Goal: Information Seeking & Learning: Learn about a topic

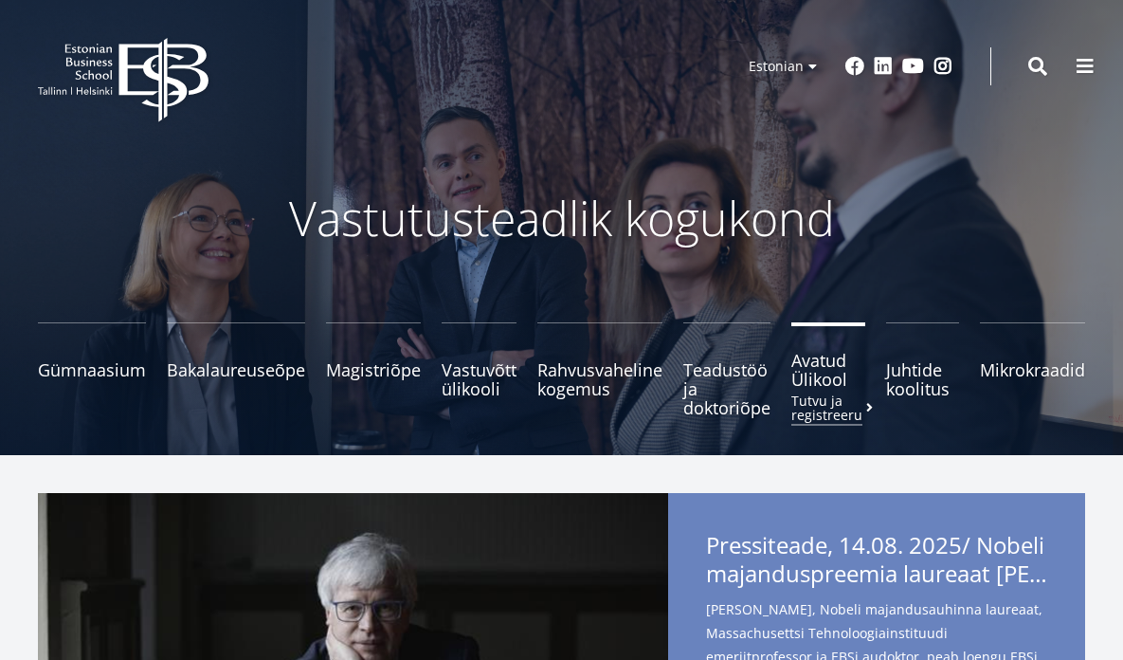
click at [821, 381] on span "Avatud Ülikool Tutvu ja registreeru" at bounding box center [829, 370] width 74 height 38
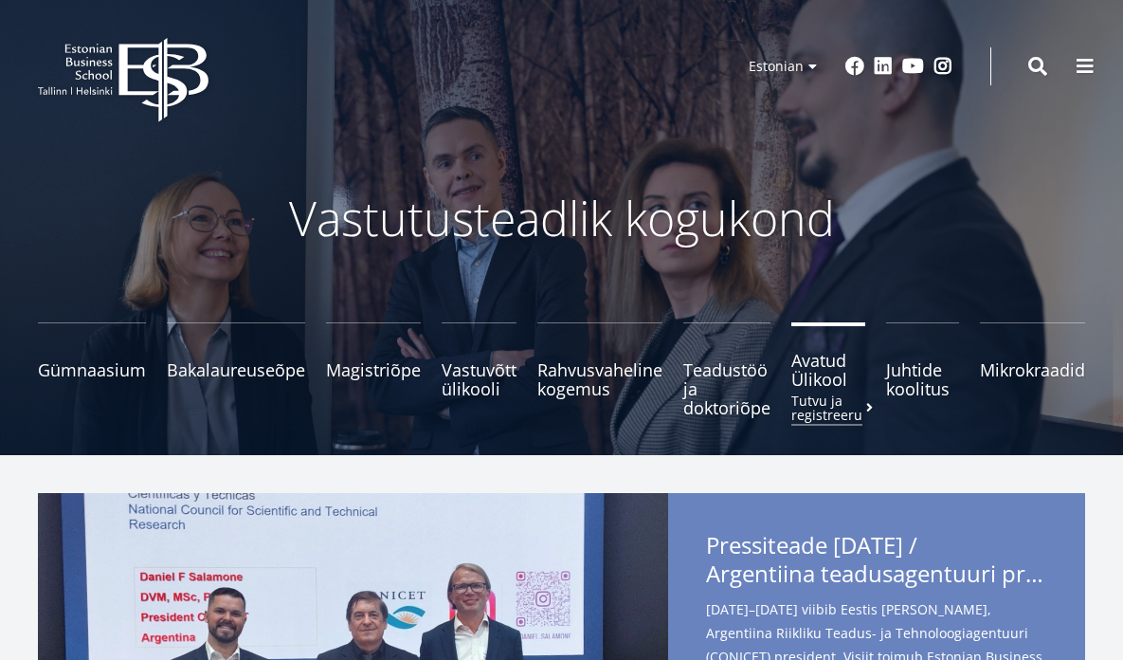
click at [826, 371] on span "Avatud Ülikool Tutvu ja registreeru" at bounding box center [829, 370] width 74 height 38
click at [816, 407] on small "Tutvu ja registreeru" at bounding box center [834, 407] width 85 height 28
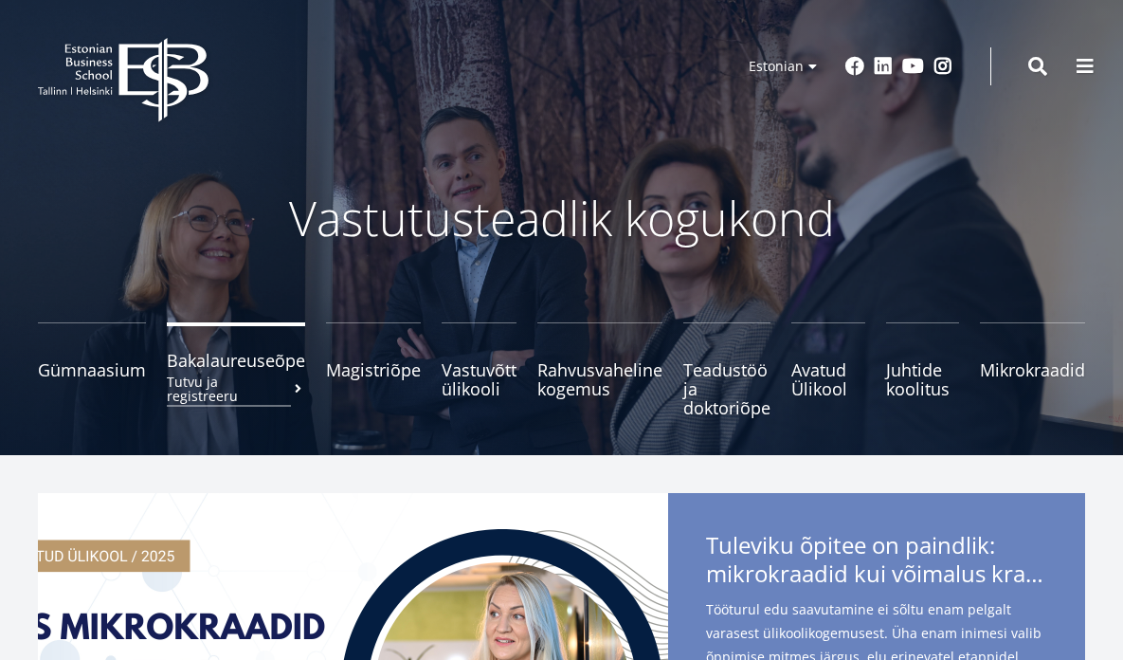
click at [231, 384] on small "Tutvu ja registreeru" at bounding box center [236, 388] width 138 height 28
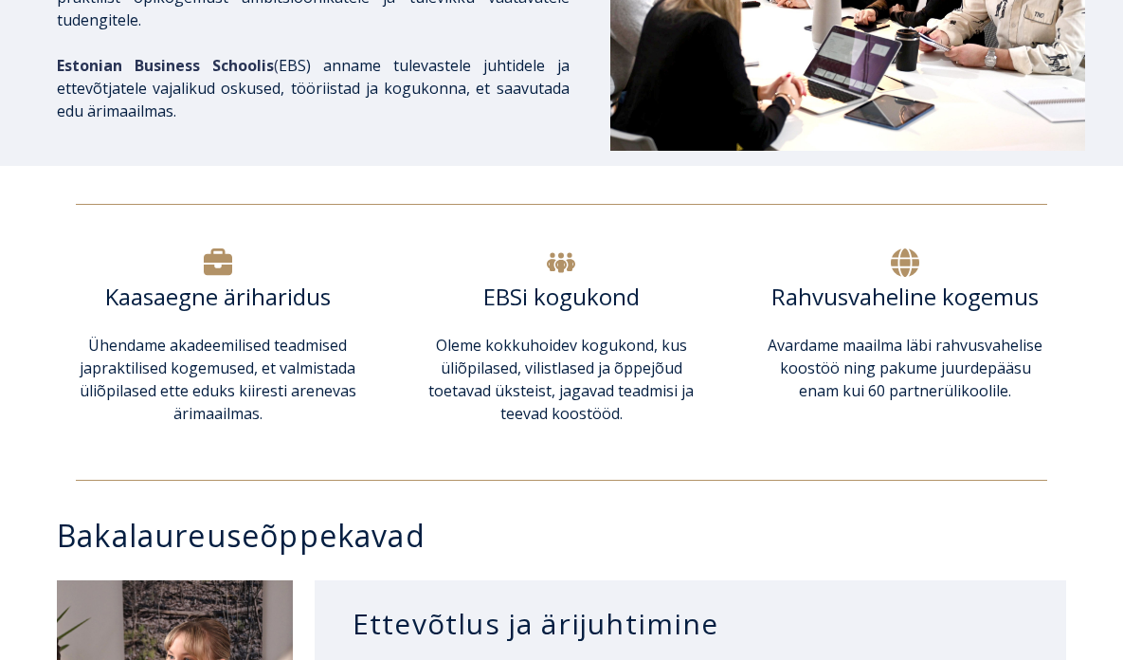
scroll to position [1074, 0]
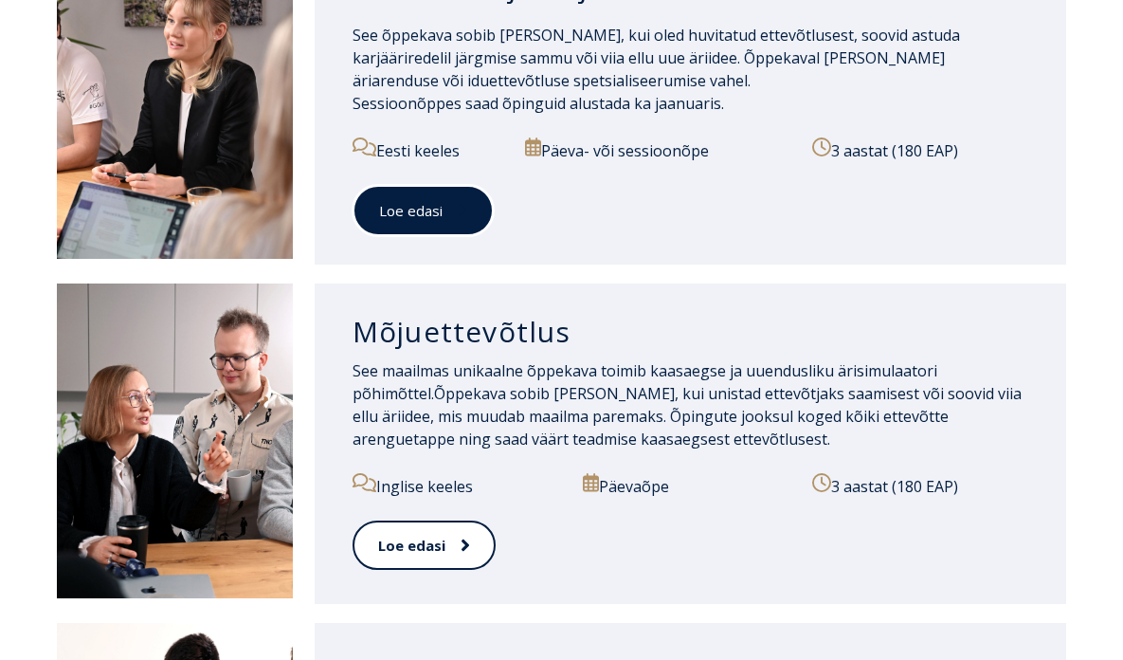
click at [435, 216] on link "Loe edasi" at bounding box center [423, 211] width 141 height 52
